Goal: Task Accomplishment & Management: Use online tool/utility

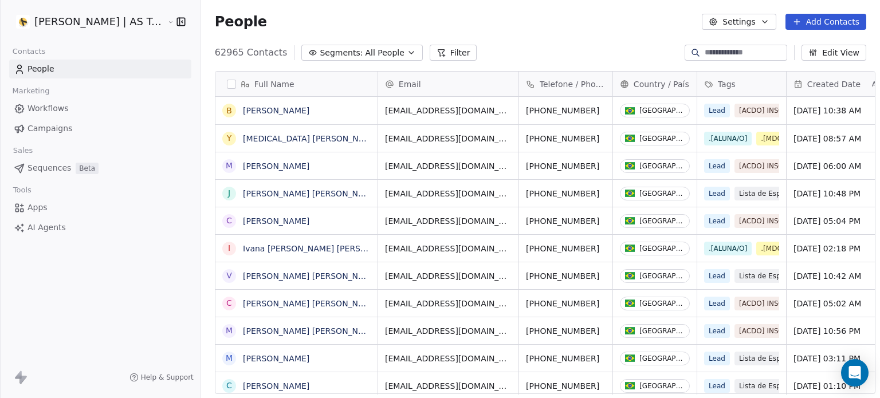
scroll to position [341, 679]
click at [71, 131] on link "Campaigns" at bounding box center [100, 128] width 182 height 19
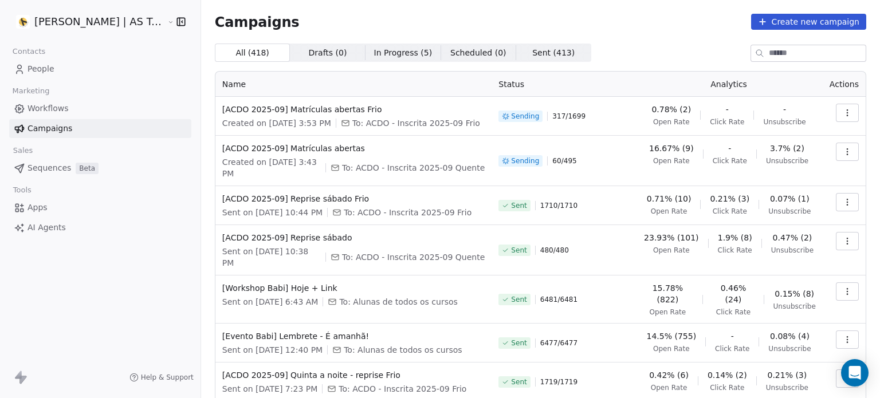
click at [843, 114] on icon "button" at bounding box center [847, 112] width 9 height 9
click at [839, 114] on html "Amanda Schultz | AS Treinamentos Contacts People Marketing Workflows Campaigns …" at bounding box center [440, 199] width 880 height 398
click at [843, 151] on icon "button" at bounding box center [847, 151] width 9 height 9
click at [871, 143] on html "Amanda Schultz | AS Treinamentos Contacts People Marketing Workflows Campaigns …" at bounding box center [440, 199] width 880 height 398
click at [137, 62] on link "People" at bounding box center [100, 69] width 182 height 19
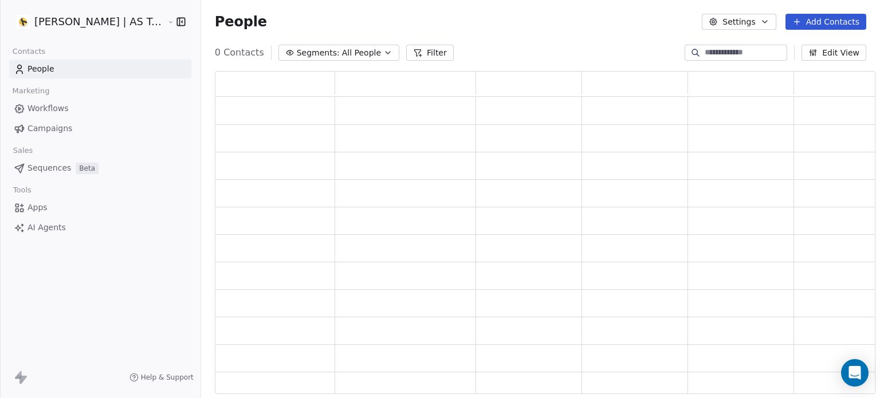
scroll to position [314, 651]
click at [427, 53] on button "Filter" at bounding box center [438, 53] width 48 height 16
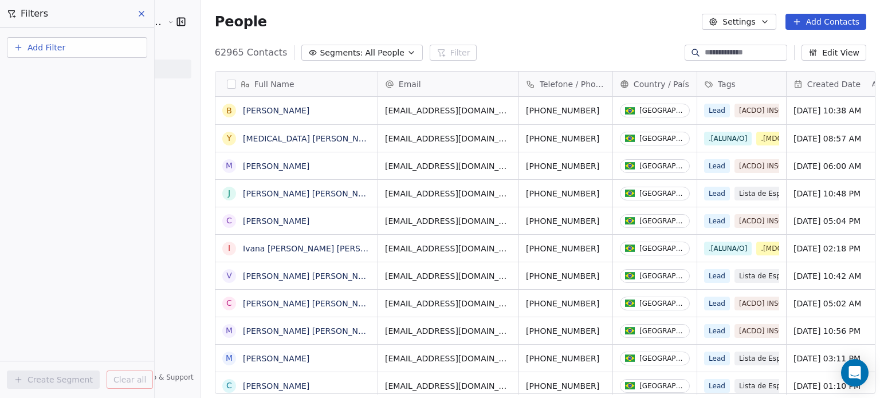
click at [90, 51] on button "Add Filter" at bounding box center [77, 47] width 140 height 21
click at [144, 15] on html "Amanda Schultz | AS Treinamentos Contacts People Marketing Workflows Campaigns …" at bounding box center [440, 199] width 880 height 398
click at [137, 10] on icon at bounding box center [141, 13] width 9 height 9
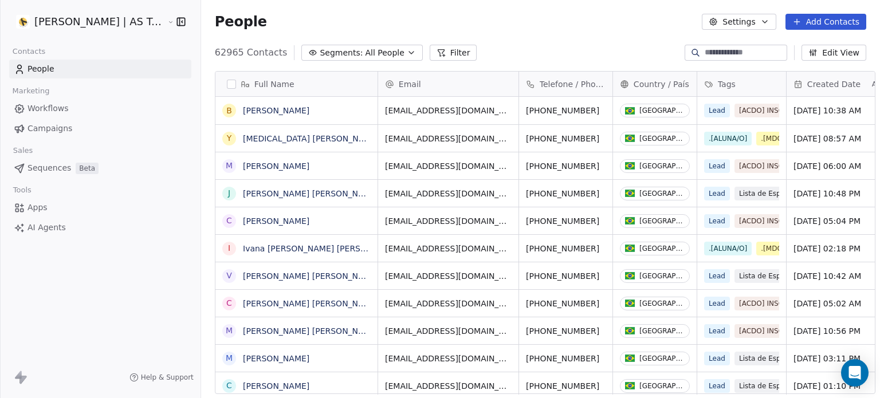
click at [73, 132] on link "Campaigns" at bounding box center [100, 128] width 182 height 19
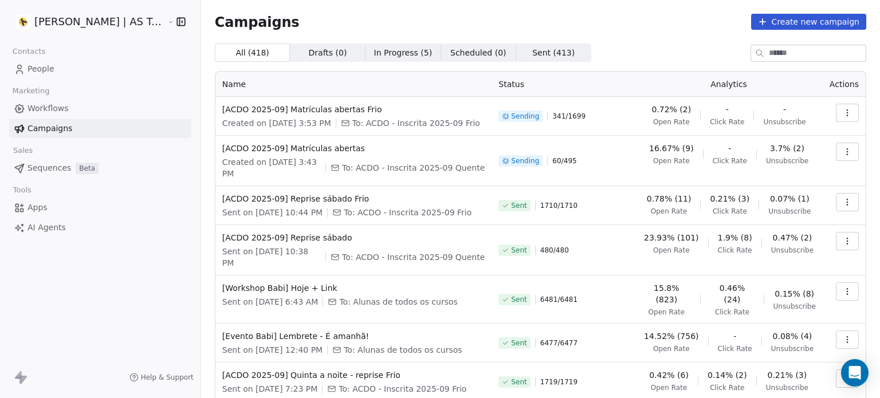
click at [843, 155] on icon "button" at bounding box center [847, 151] width 9 height 9
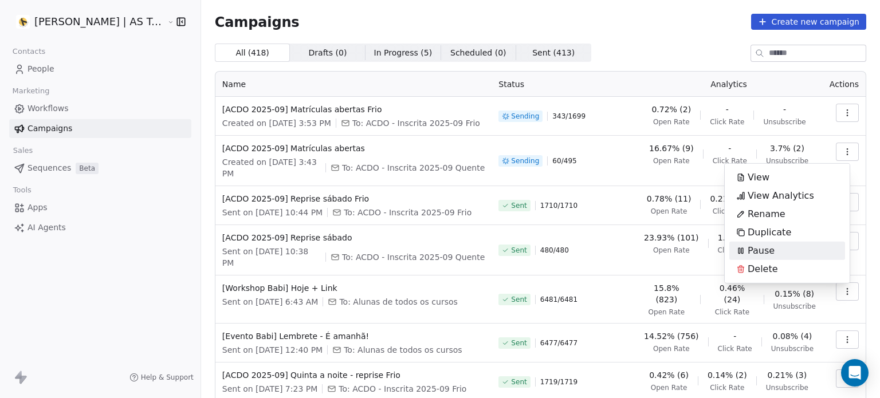
click at [810, 245] on div "Pause" at bounding box center [787, 251] width 116 height 18
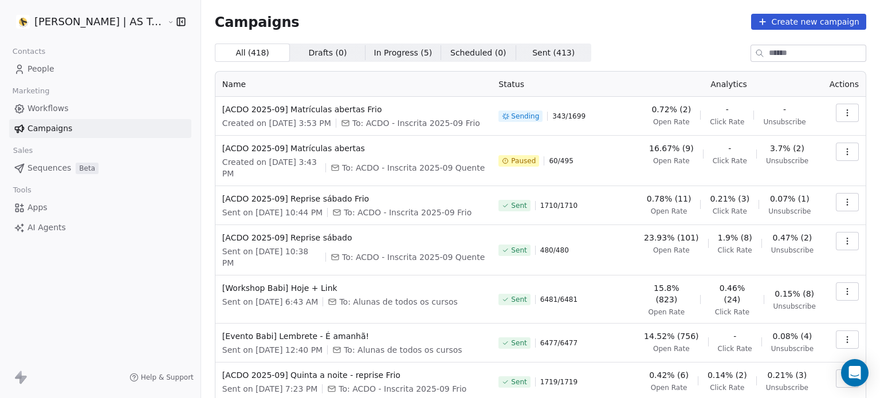
click at [847, 112] on icon "button" at bounding box center [847, 112] width 1 height 1
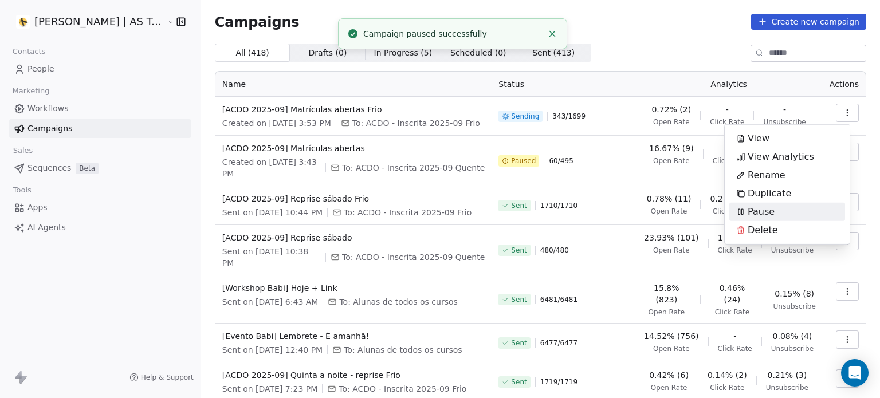
click at [786, 216] on div "Pause" at bounding box center [787, 212] width 116 height 18
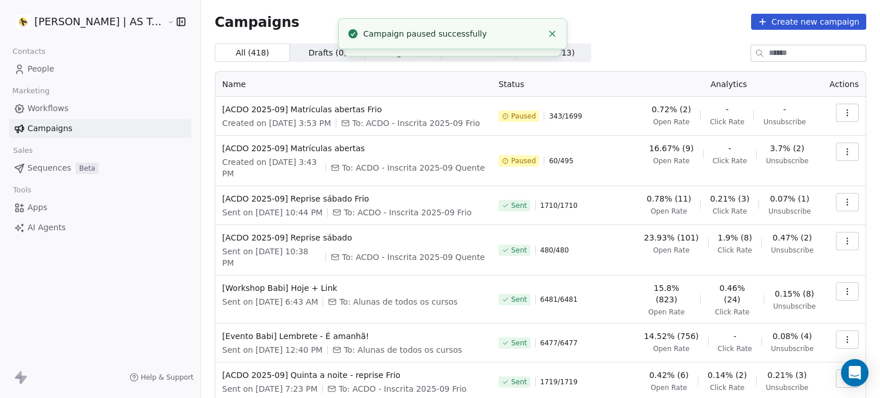
click at [843, 153] on icon "button" at bounding box center [847, 151] width 9 height 9
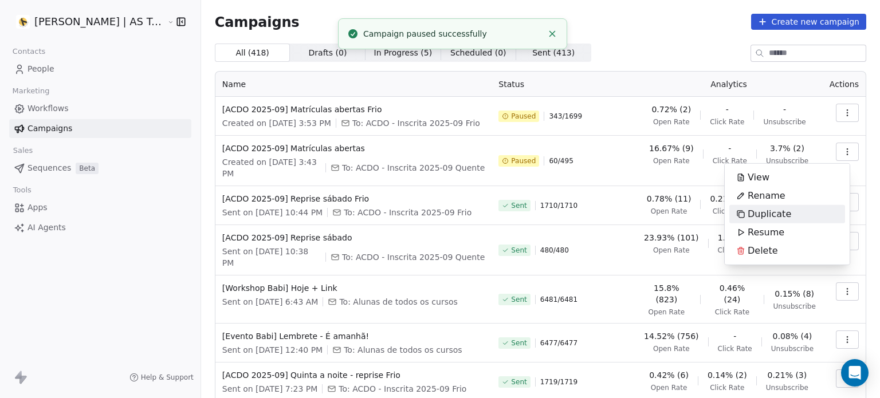
click at [809, 214] on div "Duplicate" at bounding box center [787, 214] width 116 height 18
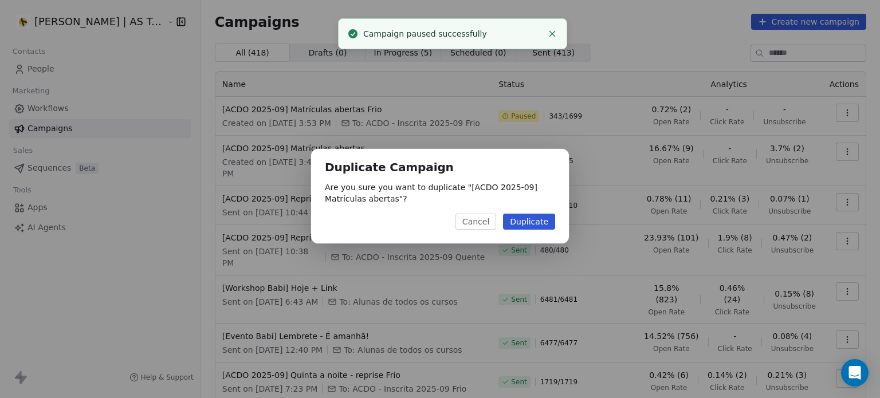
click at [529, 217] on button "Duplicate" at bounding box center [529, 222] width 52 height 16
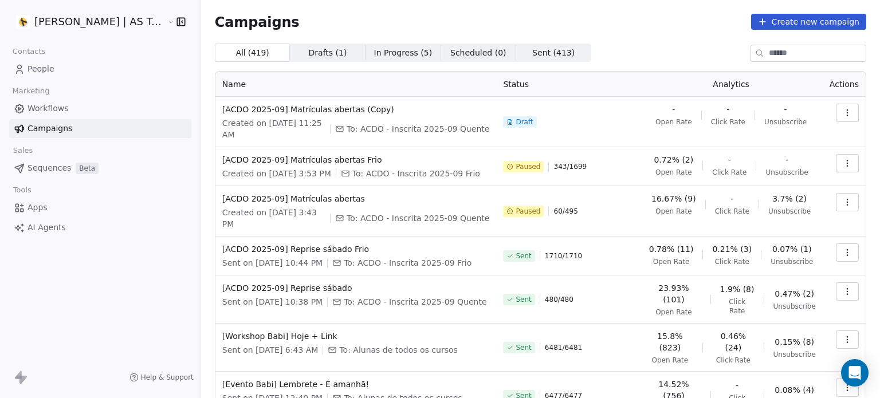
click at [843, 112] on icon "button" at bounding box center [847, 112] width 9 height 9
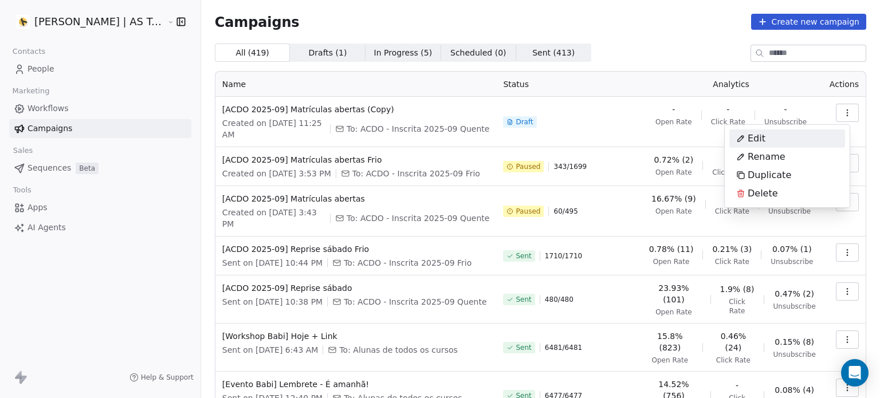
click at [809, 139] on div "Edit" at bounding box center [787, 138] width 116 height 18
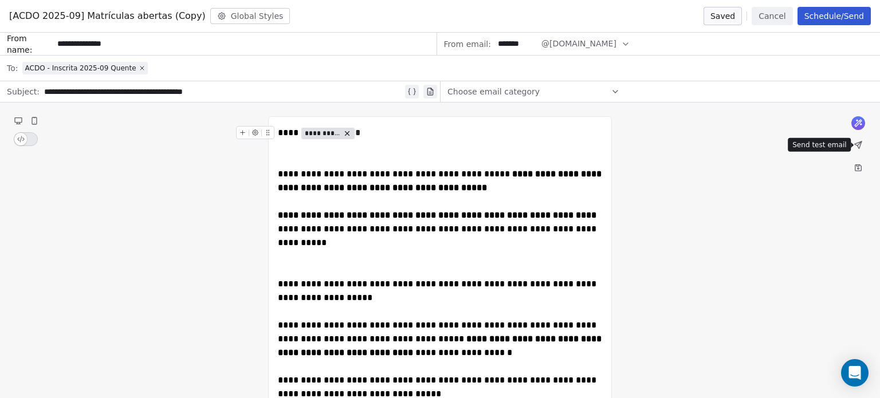
click at [859, 144] on icon at bounding box center [858, 144] width 7 height 7
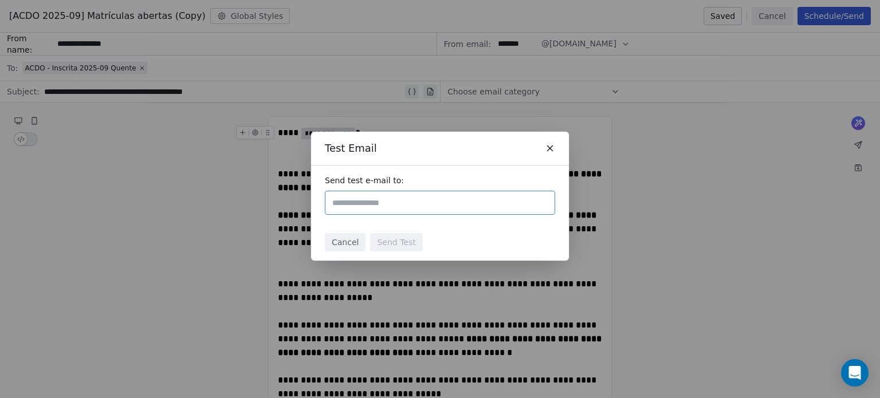
drag, startPoint x: 554, startPoint y: 151, endPoint x: 546, endPoint y: 151, distance: 8.0
click at [553, 151] on icon at bounding box center [550, 148] width 10 height 10
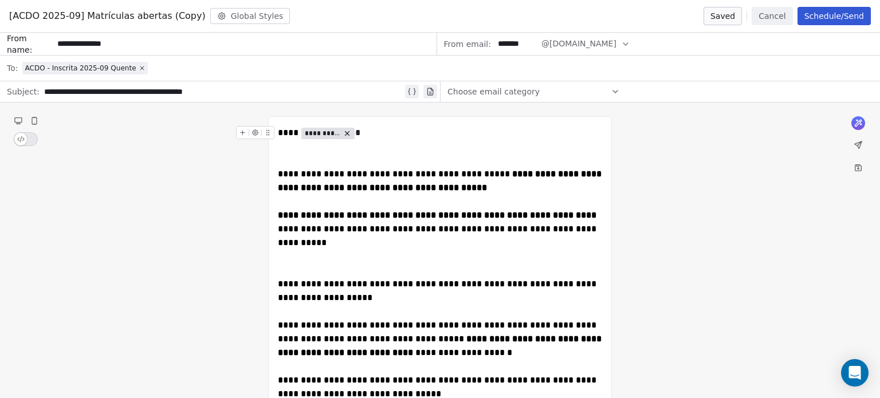
click at [825, 13] on button "Schedule/Send" at bounding box center [833, 16] width 73 height 18
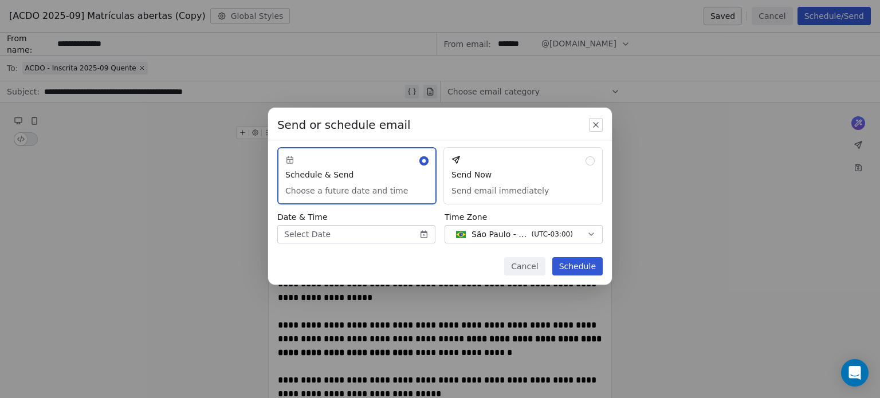
click at [548, 169] on button "Send Now Send email immediately" at bounding box center [522, 175] width 159 height 57
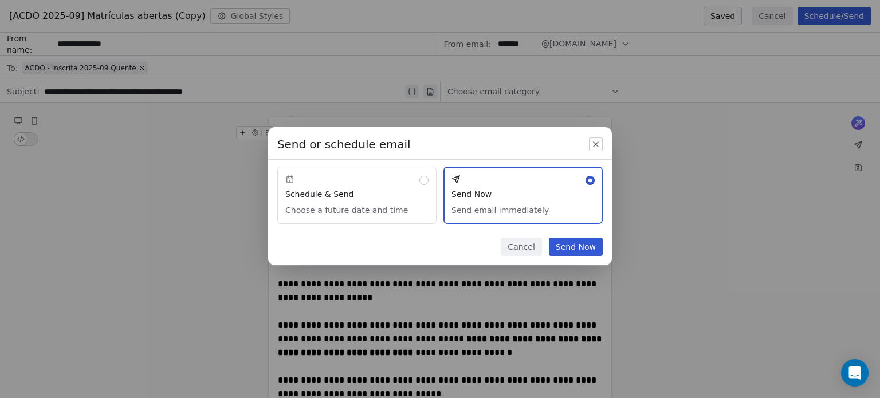
click at [589, 233] on div "Send or schedule email Schedule & Send Choose a future date and time Send Now S…" at bounding box center [440, 196] width 344 height 138
click at [584, 246] on button "Send Now" at bounding box center [576, 247] width 54 height 18
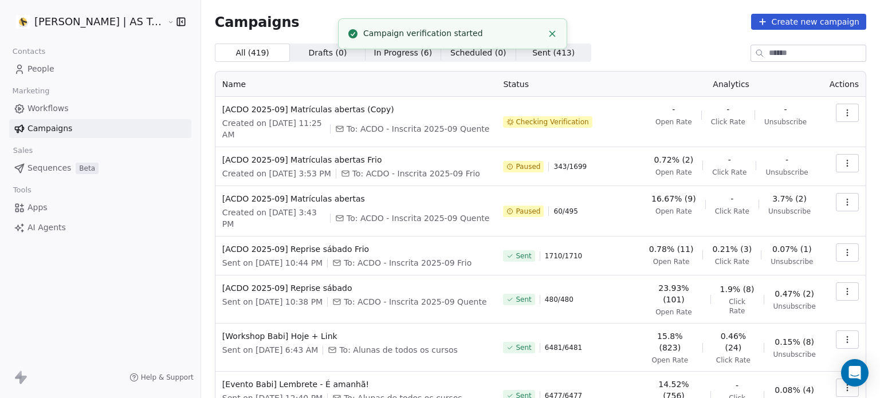
click at [549, 36] on icon "Close toast" at bounding box center [552, 34] width 10 height 10
